Goal: Information Seeking & Learning: Learn about a topic

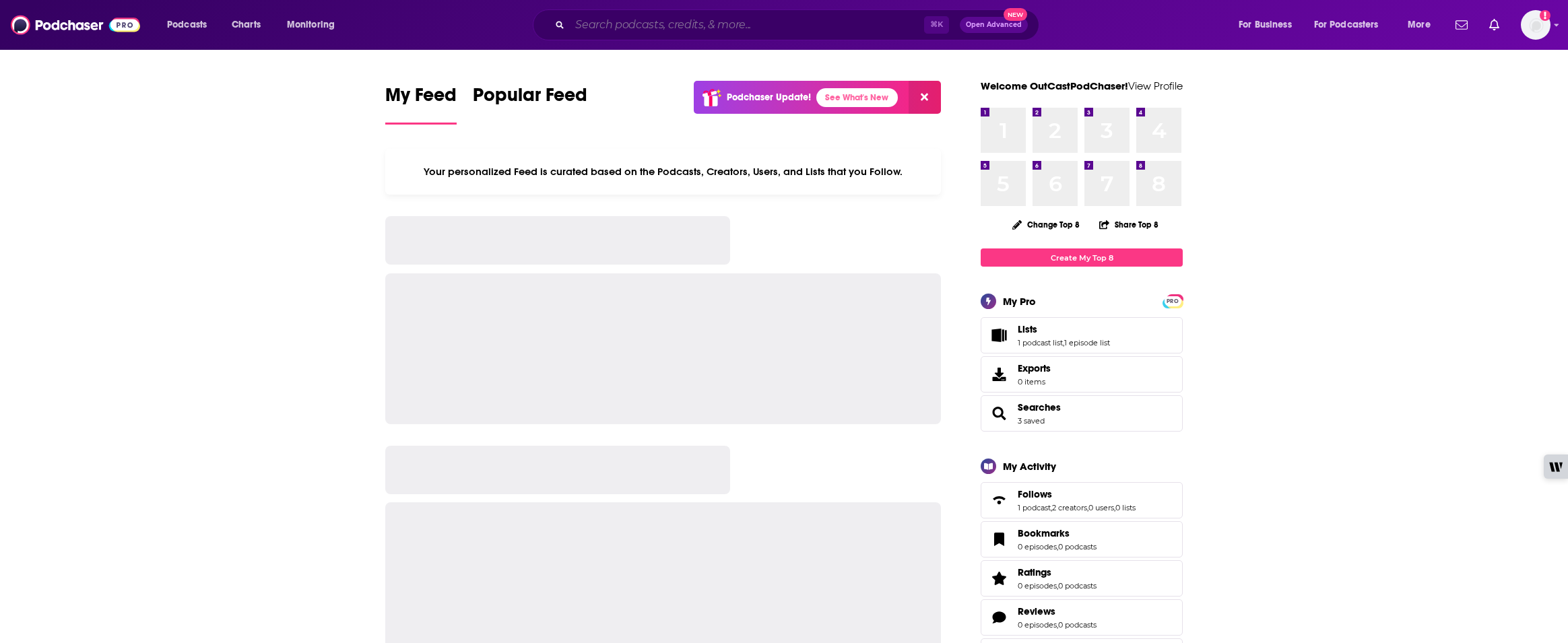
click at [599, 26] on input "Search podcasts, credits, & more..." at bounding box center [747, 25] width 354 height 21
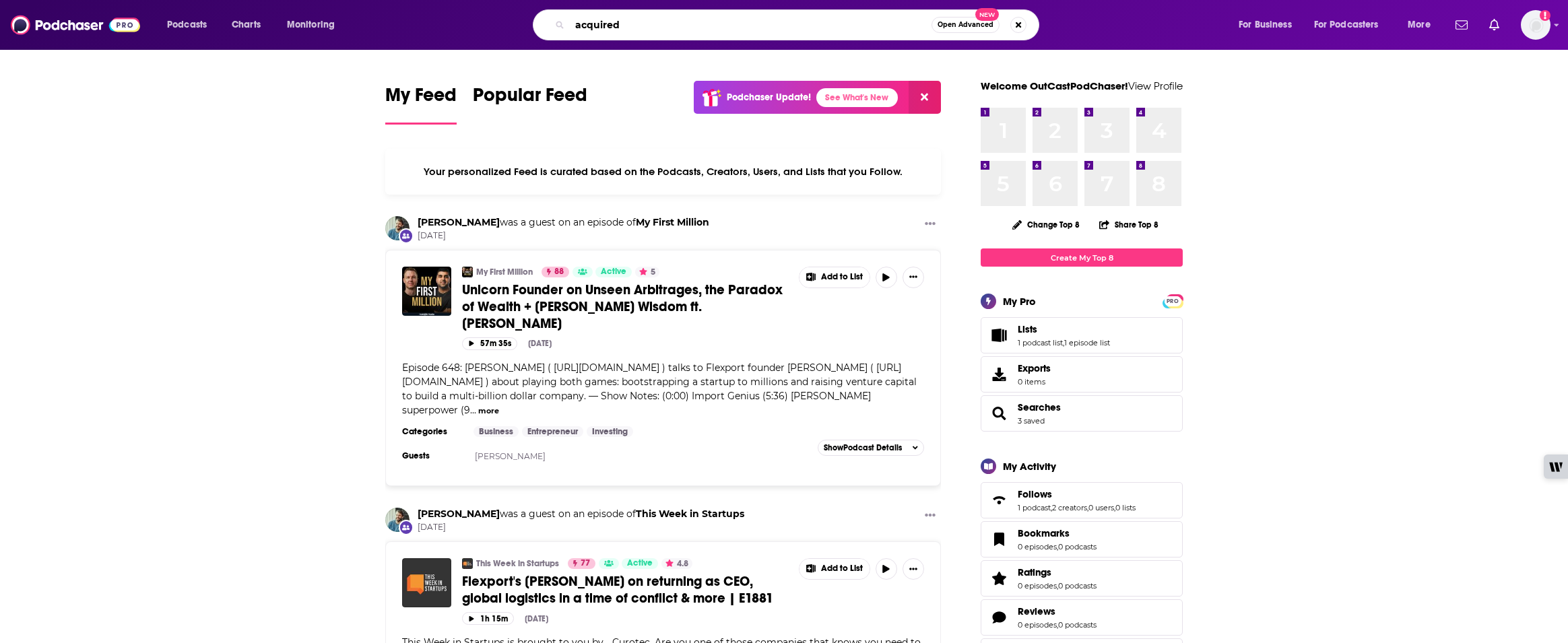
type input "acquired"
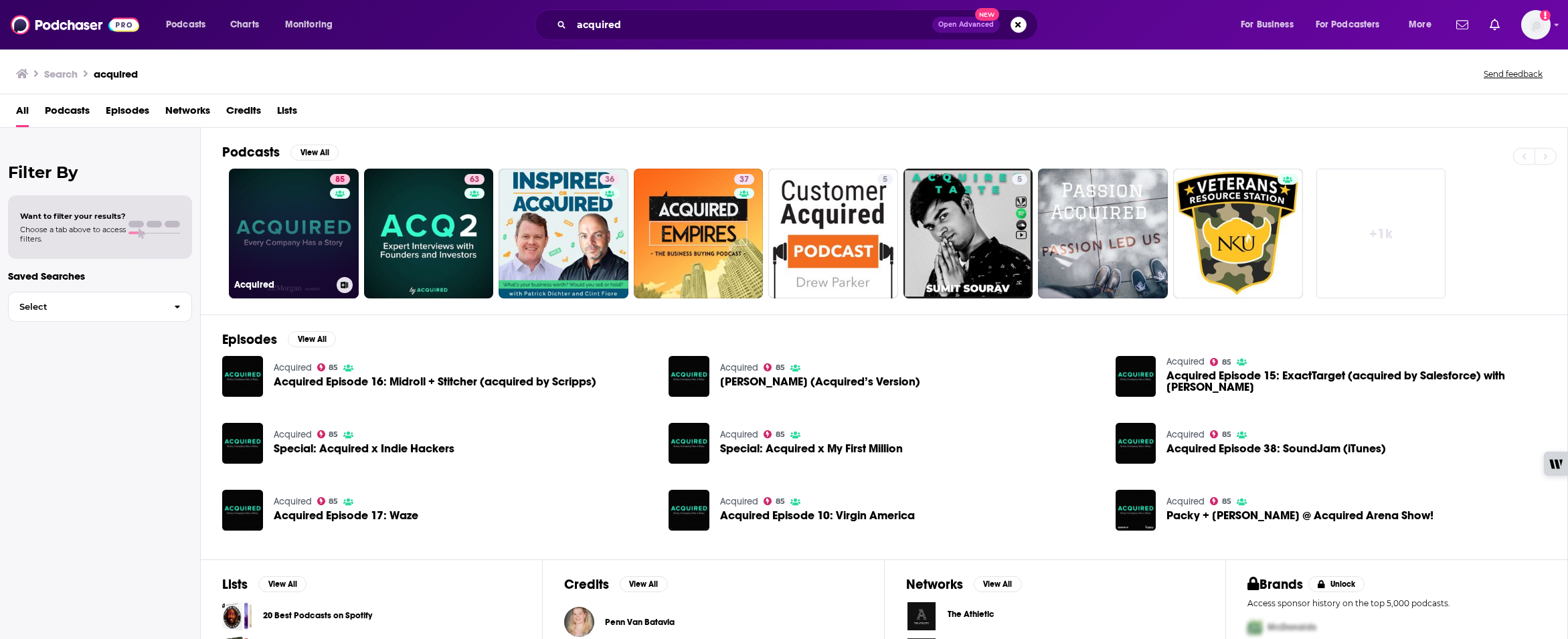
click at [341, 233] on div "85" at bounding box center [342, 225] width 23 height 103
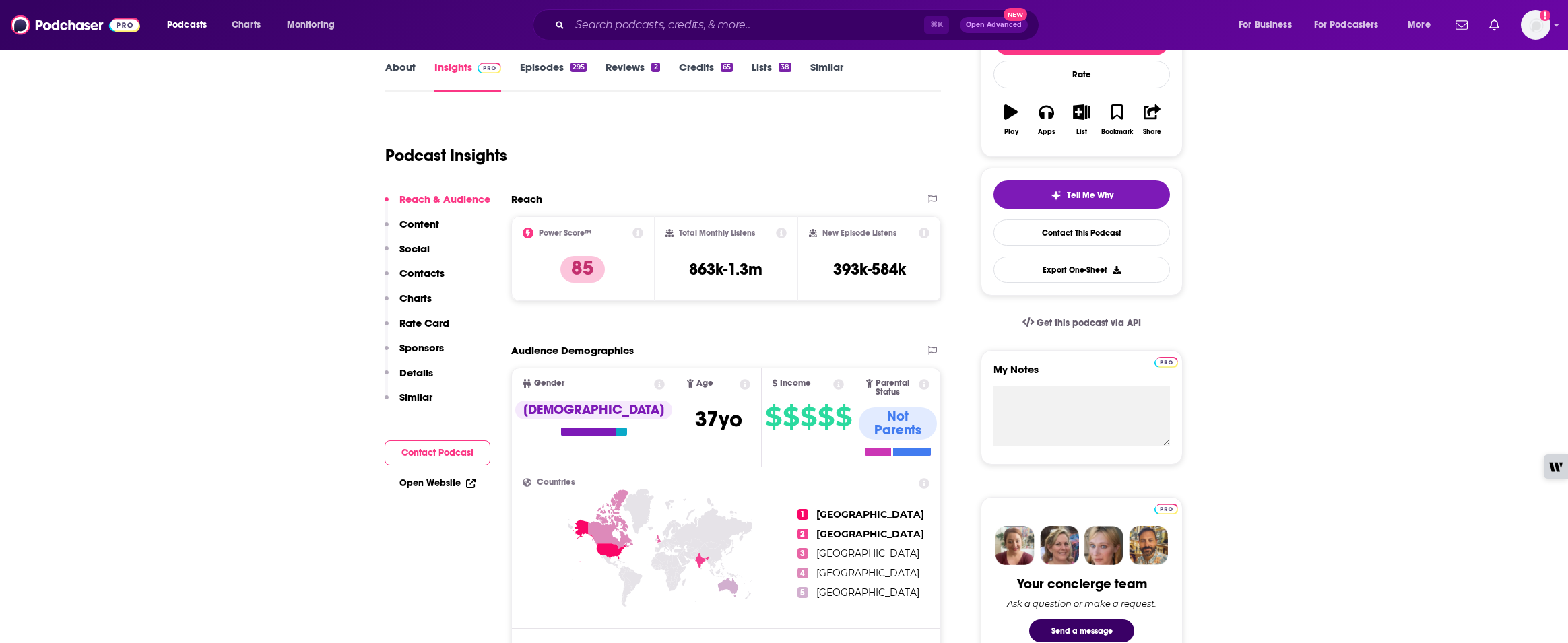
scroll to position [180, 0]
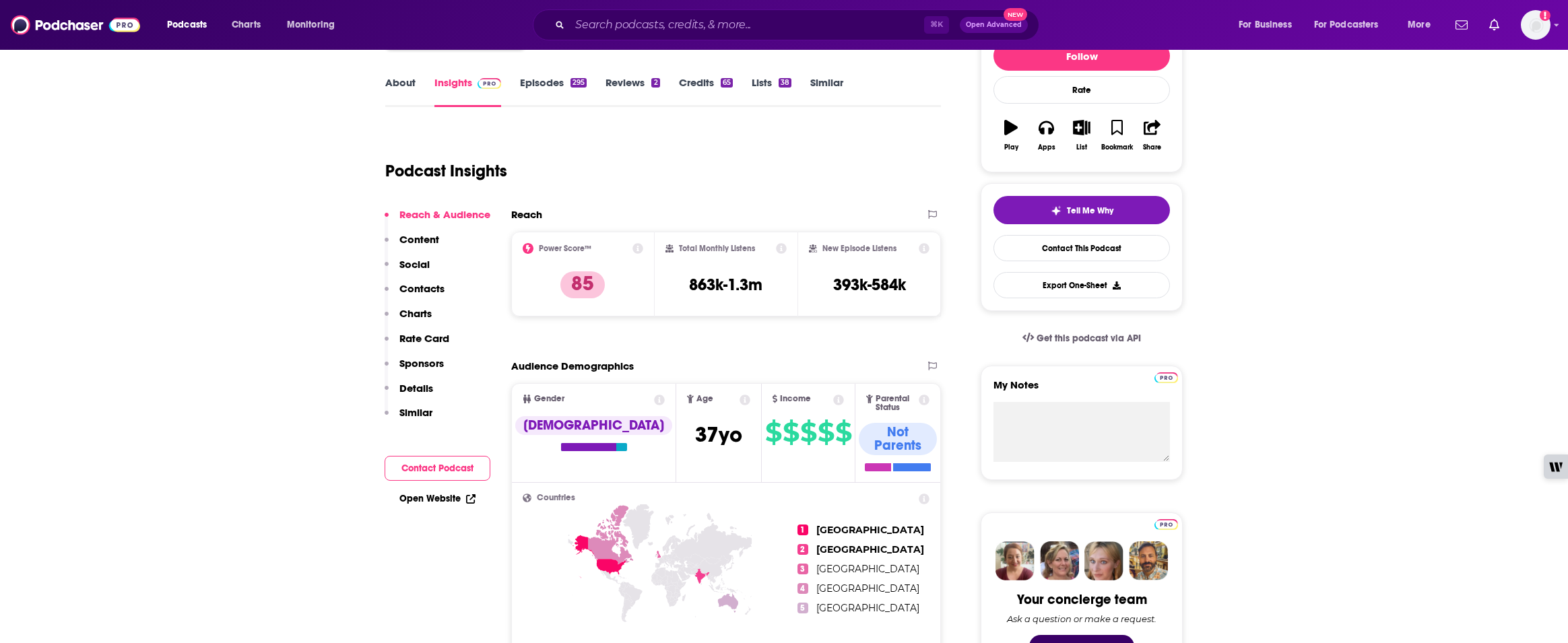
click at [546, 87] on link "Episodes 295" at bounding box center [553, 91] width 67 height 31
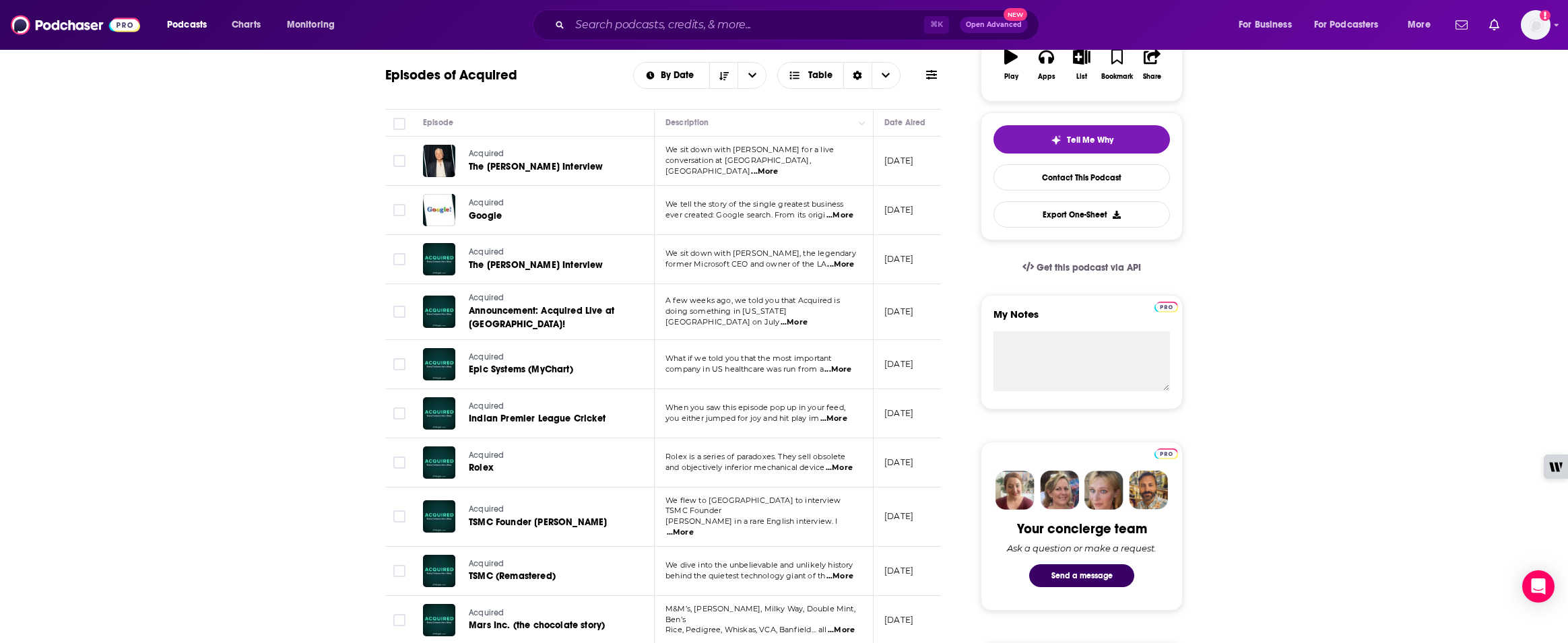
scroll to position [253, 0]
